Goal: Find specific page/section: Find specific page/section

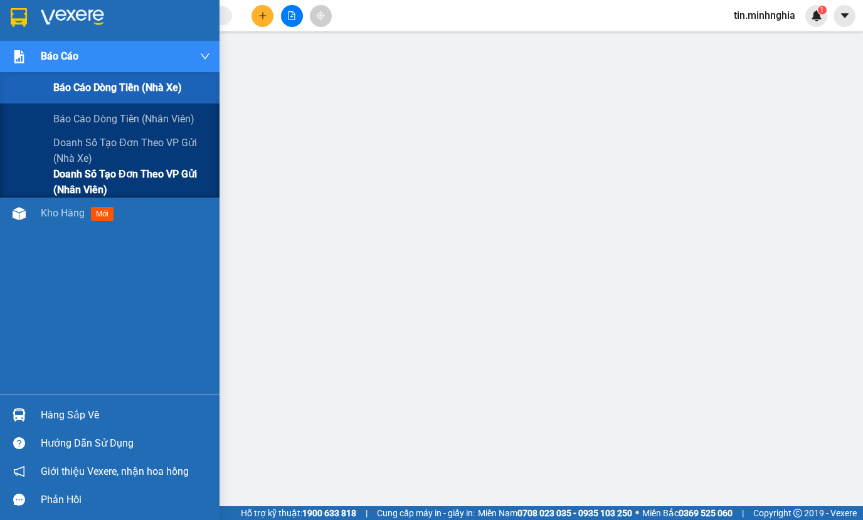
click at [122, 182] on span "Doanh số tạo đơn theo VP gửi (nhân viên)" at bounding box center [131, 181] width 157 height 31
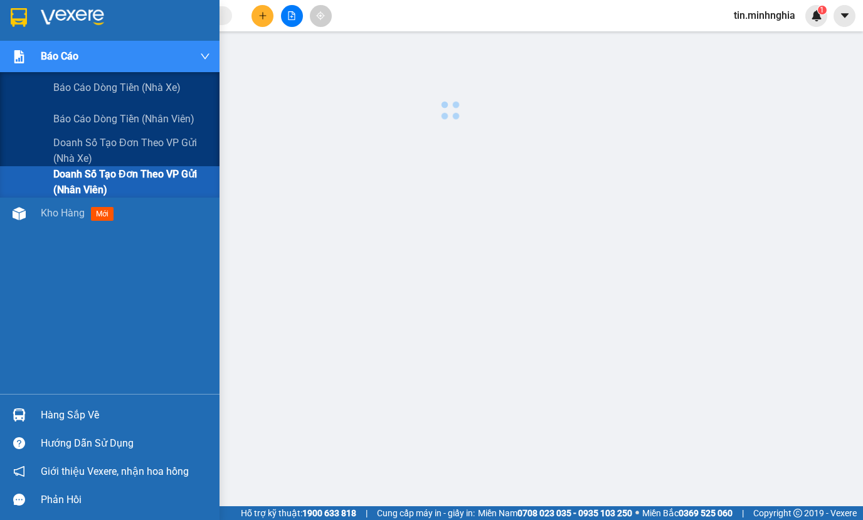
drag, startPoint x: 124, startPoint y: 182, endPoint x: 251, endPoint y: 147, distance: 131.4
click at [125, 182] on span "Doanh số tạo đơn theo VP gửi (nhân viên)" at bounding box center [131, 181] width 157 height 31
click at [176, 171] on span "Doanh số tạo đơn theo VP gửi (nhân viên)" at bounding box center [131, 181] width 157 height 31
click at [172, 171] on span "Doanh số tạo đơn theo VP gửi (nhân viên)" at bounding box center [131, 181] width 157 height 31
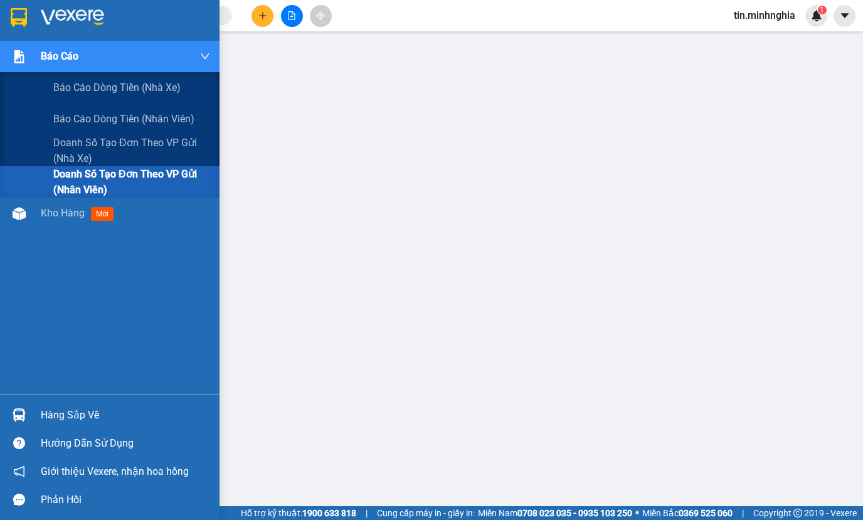
click at [172, 171] on span "Doanh số tạo đơn theo VP gửi (nhân viên)" at bounding box center [131, 181] width 157 height 31
